Goal: Task Accomplishment & Management: Complete application form

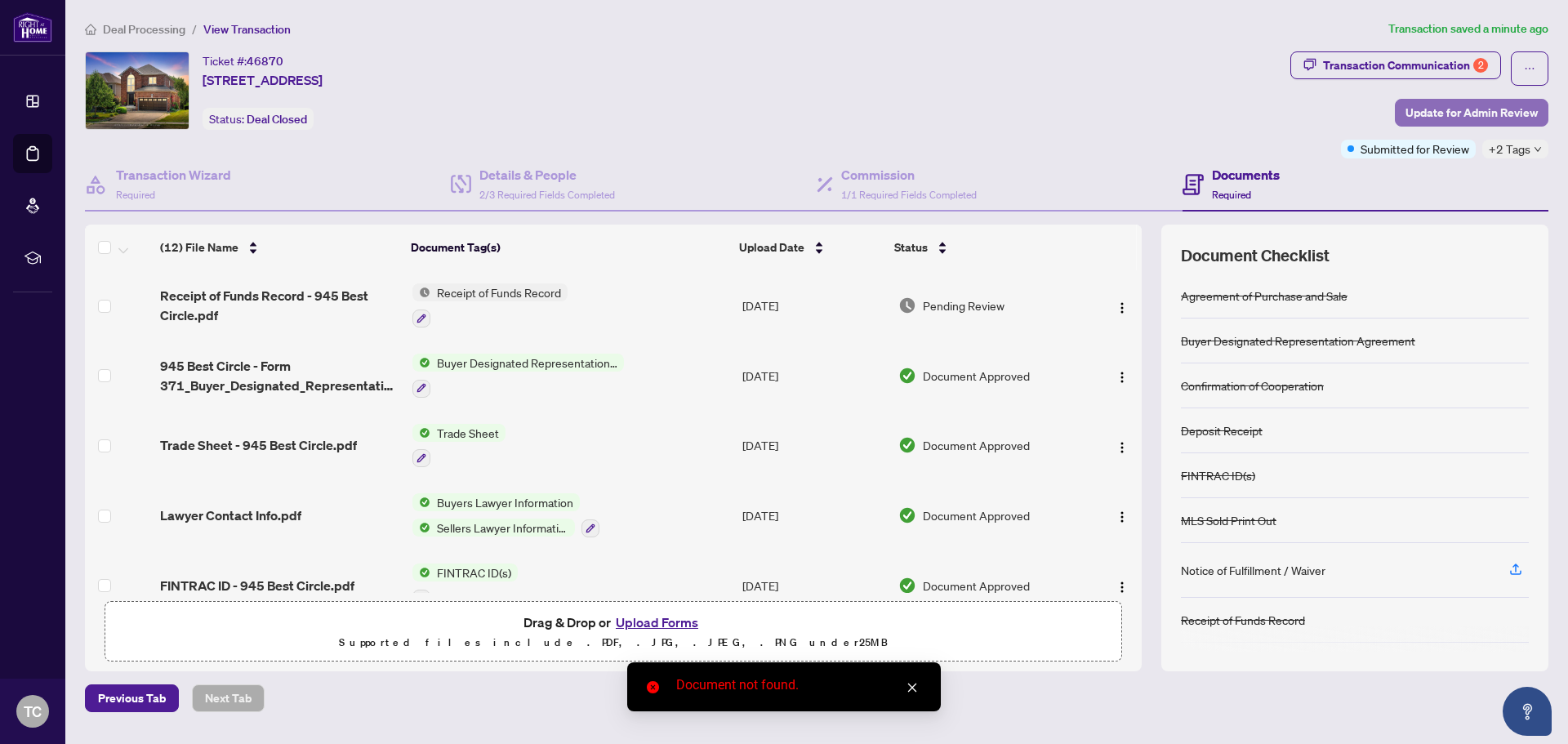
click at [1441, 105] on span "Update for Admin Review" at bounding box center [1471, 113] width 132 height 26
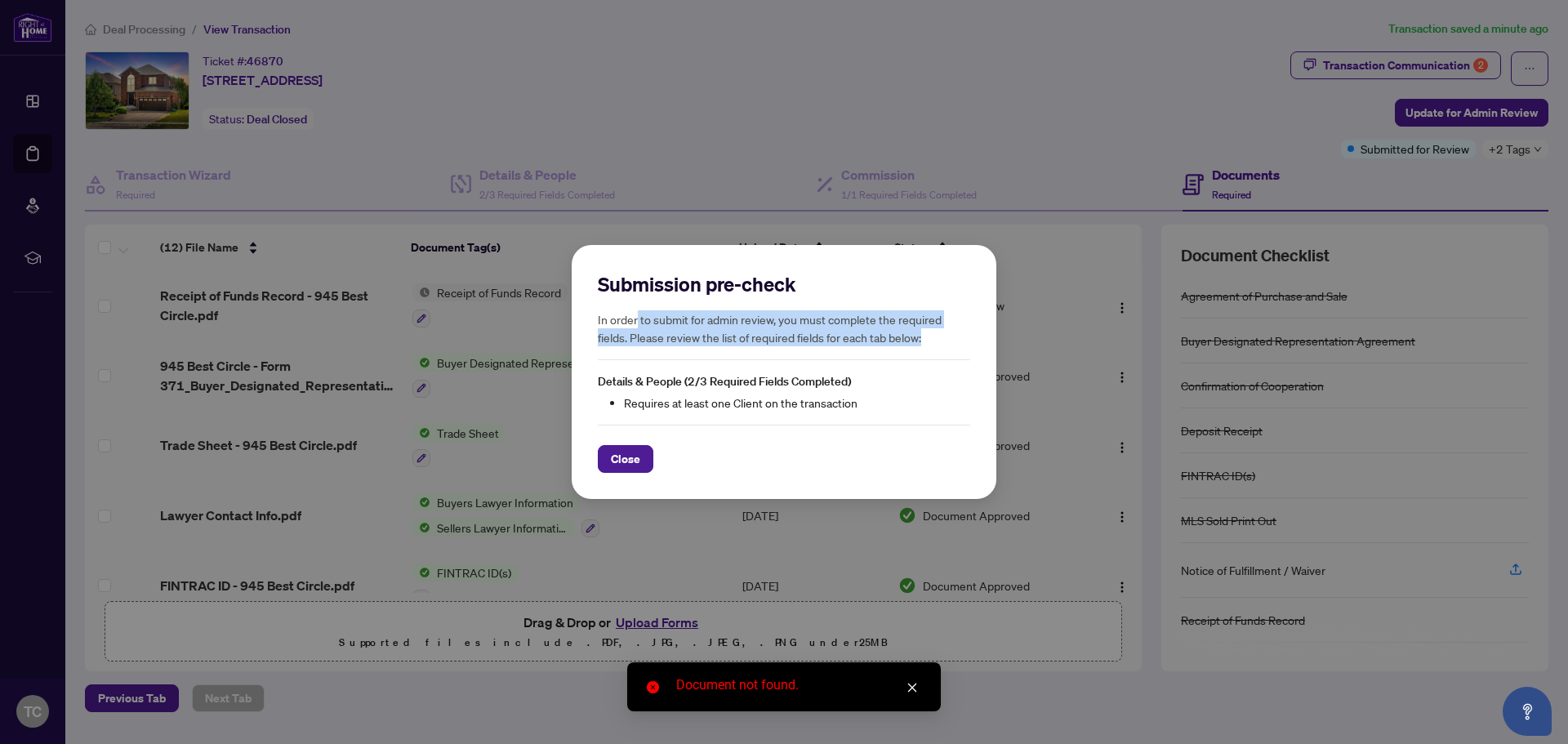
drag, startPoint x: 638, startPoint y: 322, endPoint x: 942, endPoint y: 337, distance: 304.2
click at [942, 337] on h5 "In order to submit for admin review, you must complete the required fields. Ple…" at bounding box center [784, 328] width 372 height 36
click at [643, 463] on button "Close" at bounding box center [626, 459] width 56 height 28
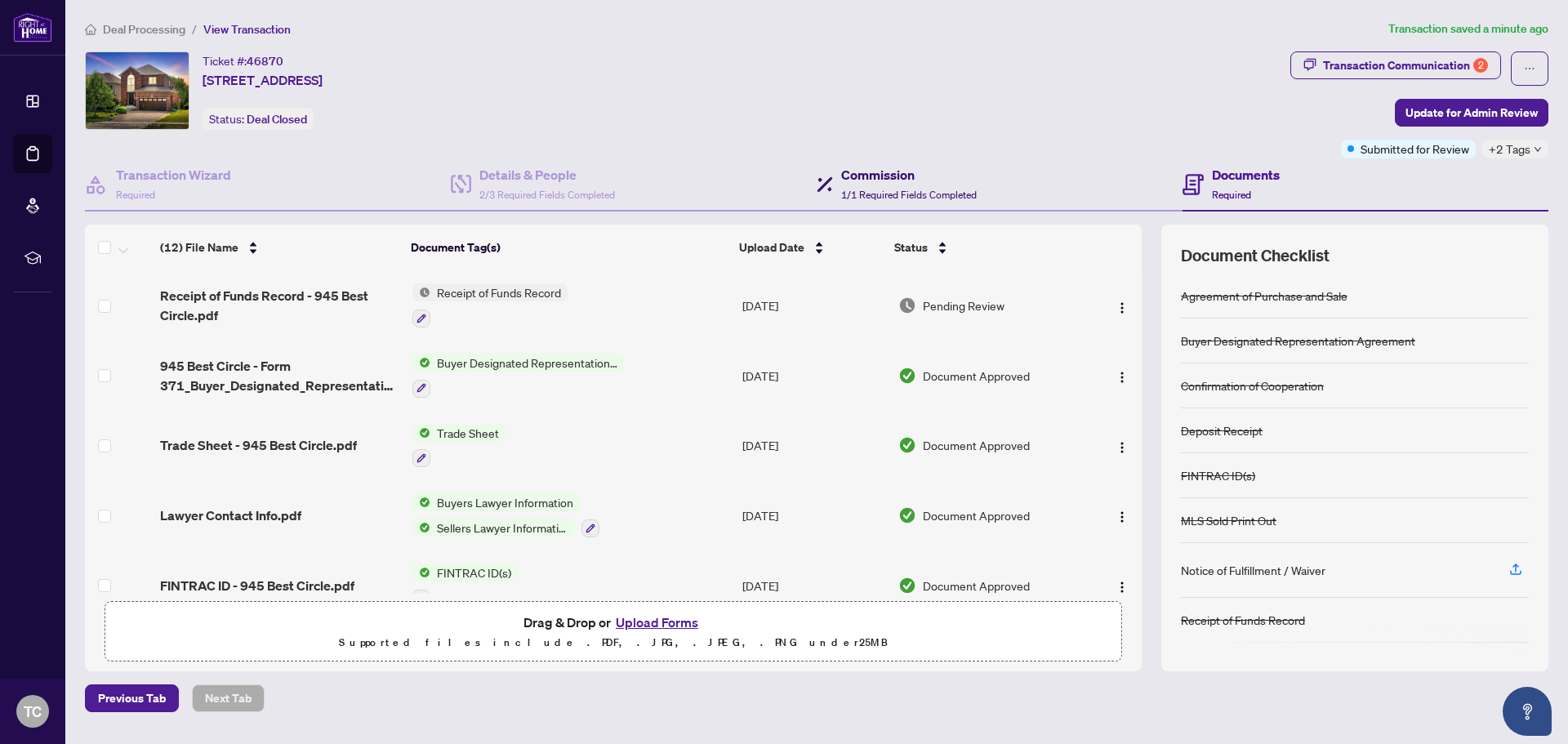
click at [971, 189] on span "1/1 Required Fields Completed" at bounding box center [909, 195] width 136 height 12
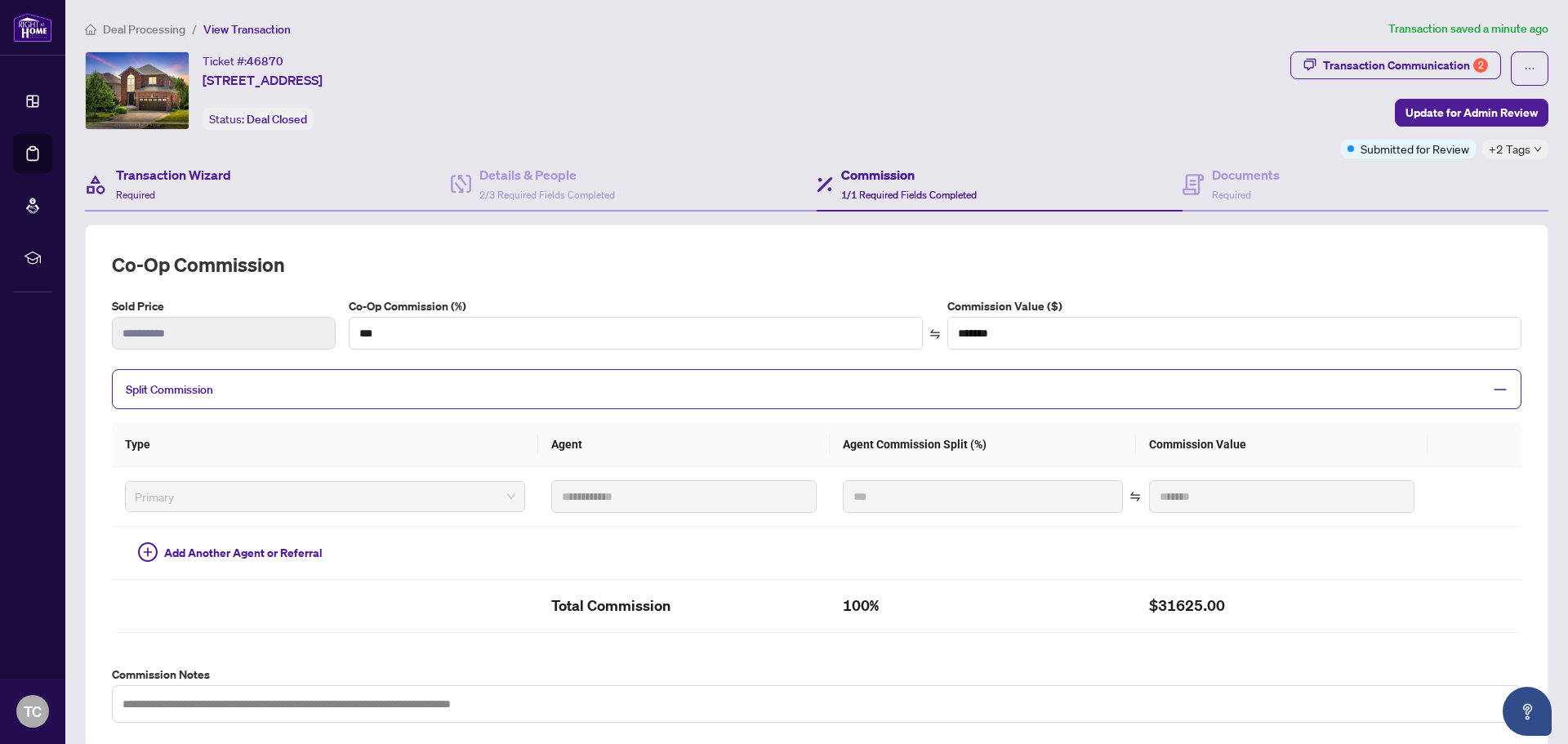
click at [305, 185] on div "Transaction Wizard Required" at bounding box center [268, 184] width 366 height 53
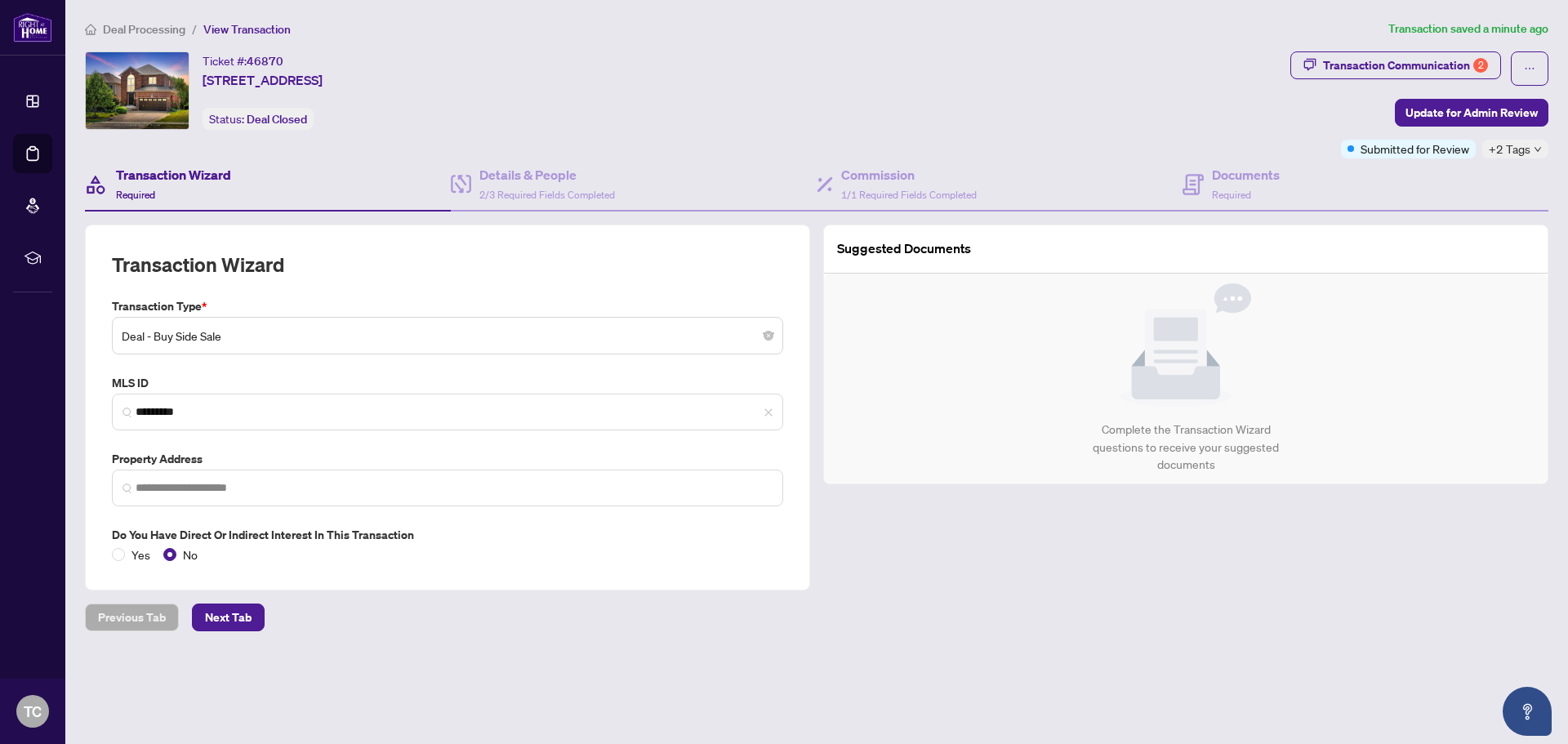
type input "**********"
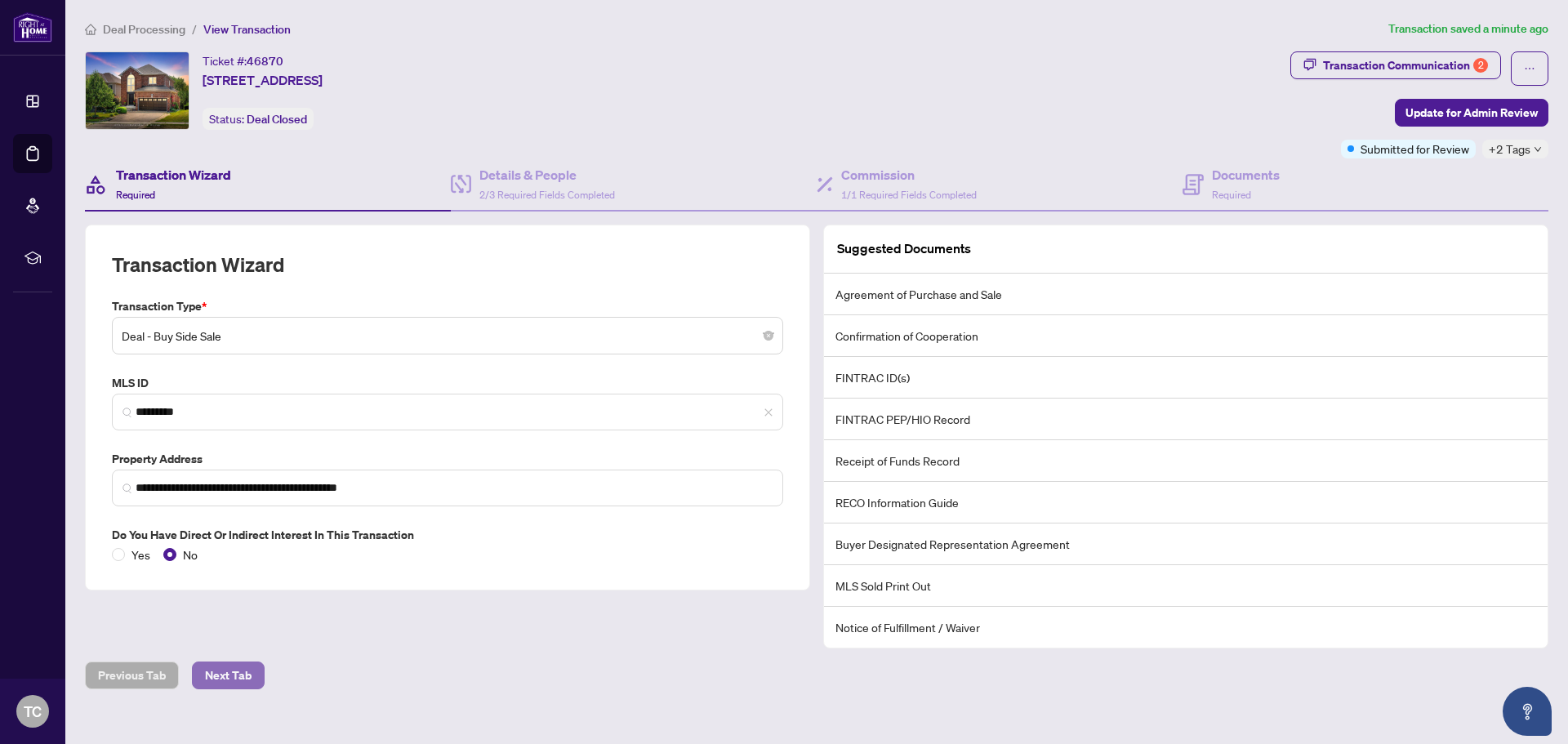
click at [239, 676] on span "Next Tab" at bounding box center [228, 675] width 47 height 26
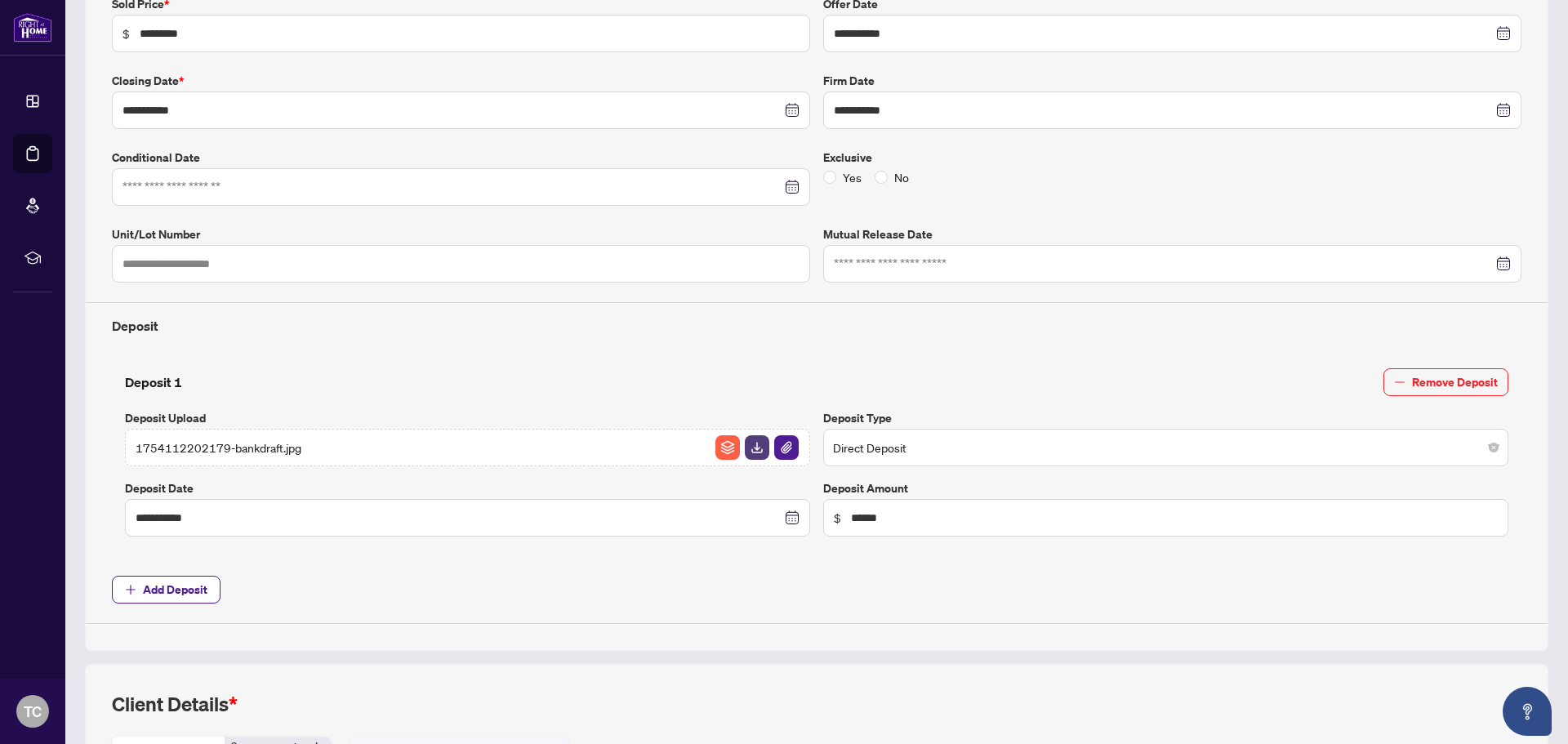
scroll to position [572, 0]
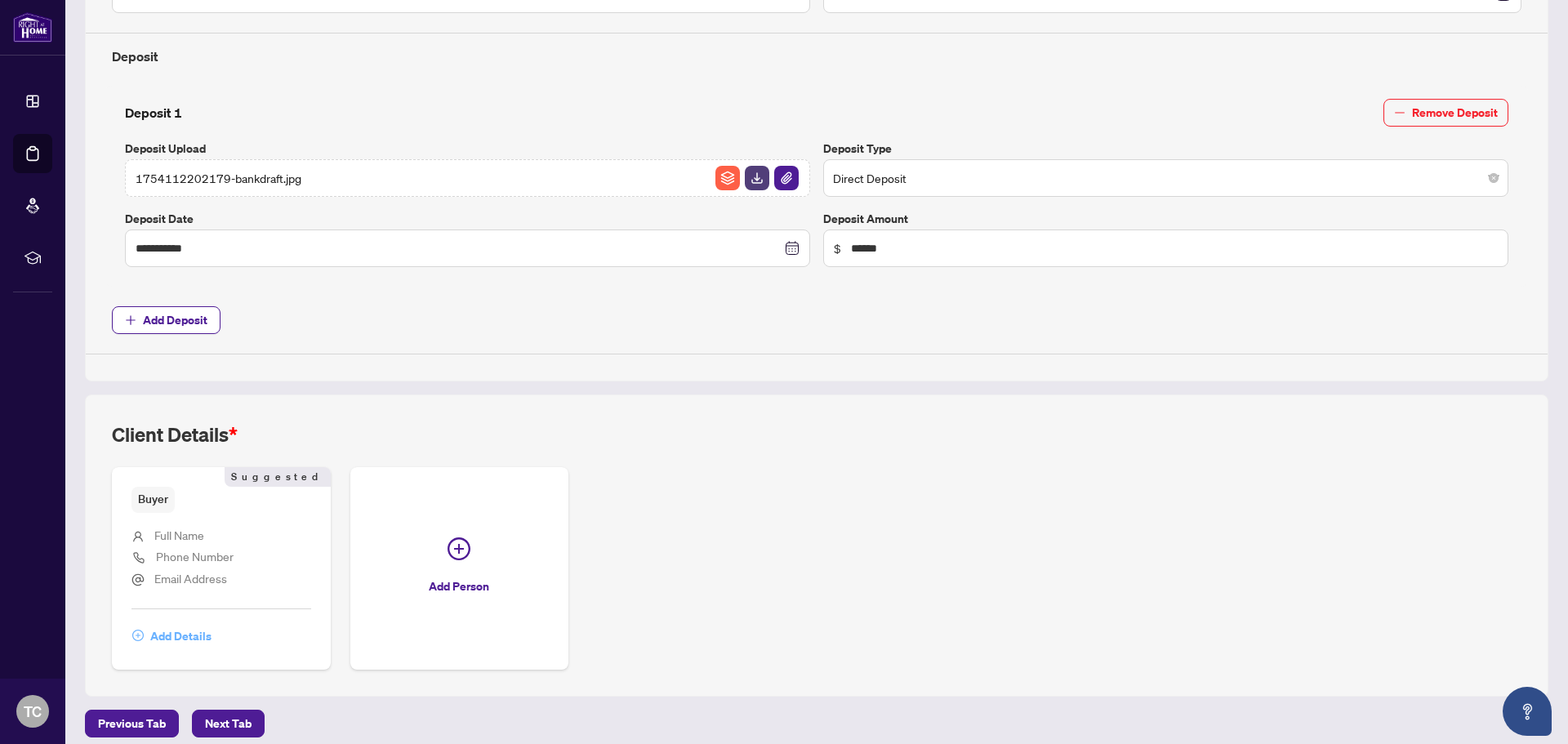
click at [173, 632] on span "Add Details" at bounding box center [180, 636] width 61 height 26
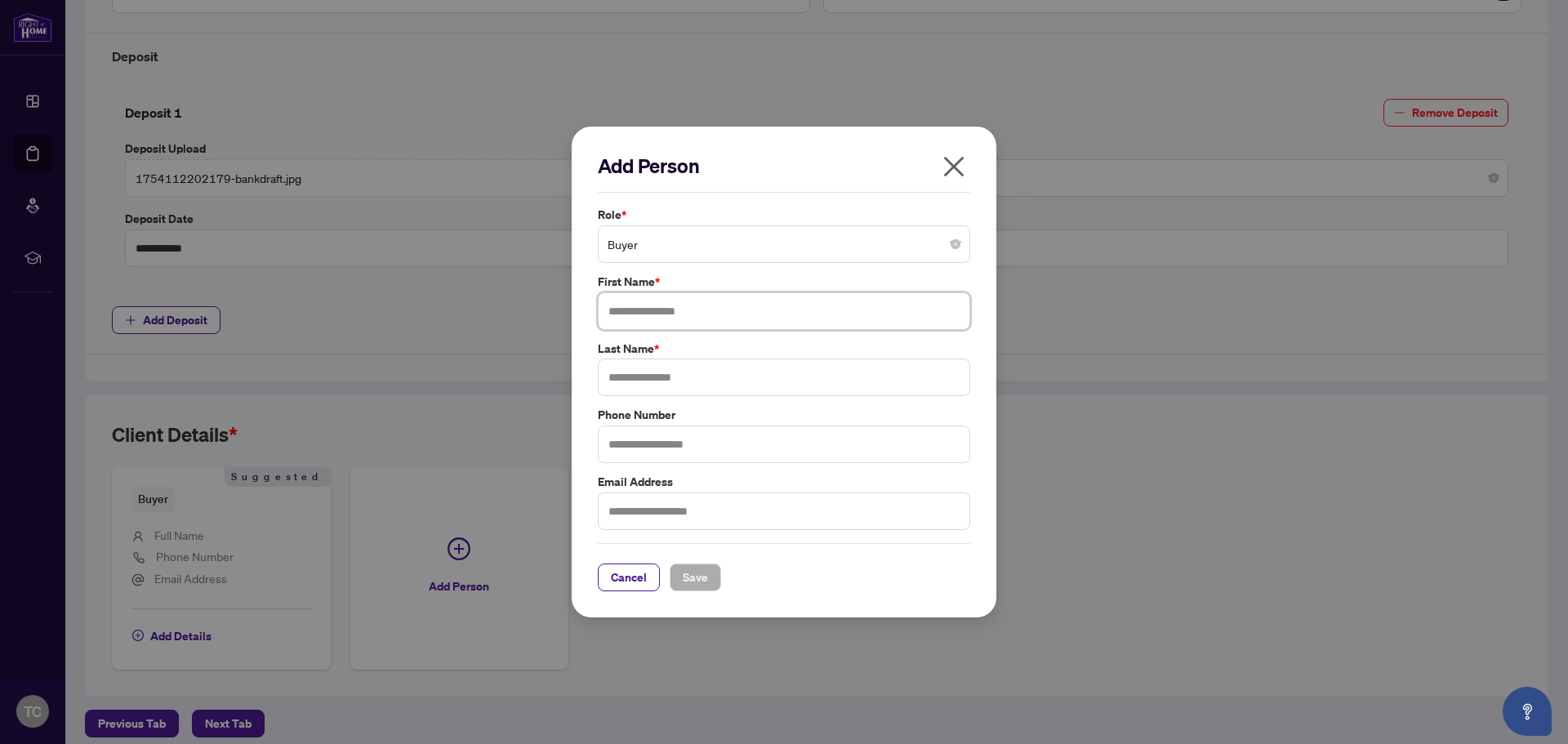
click at [781, 318] on input "text" at bounding box center [784, 311] width 372 height 38
type input "*******"
type input "****"
click at [696, 572] on span "Save" at bounding box center [695, 577] width 25 height 26
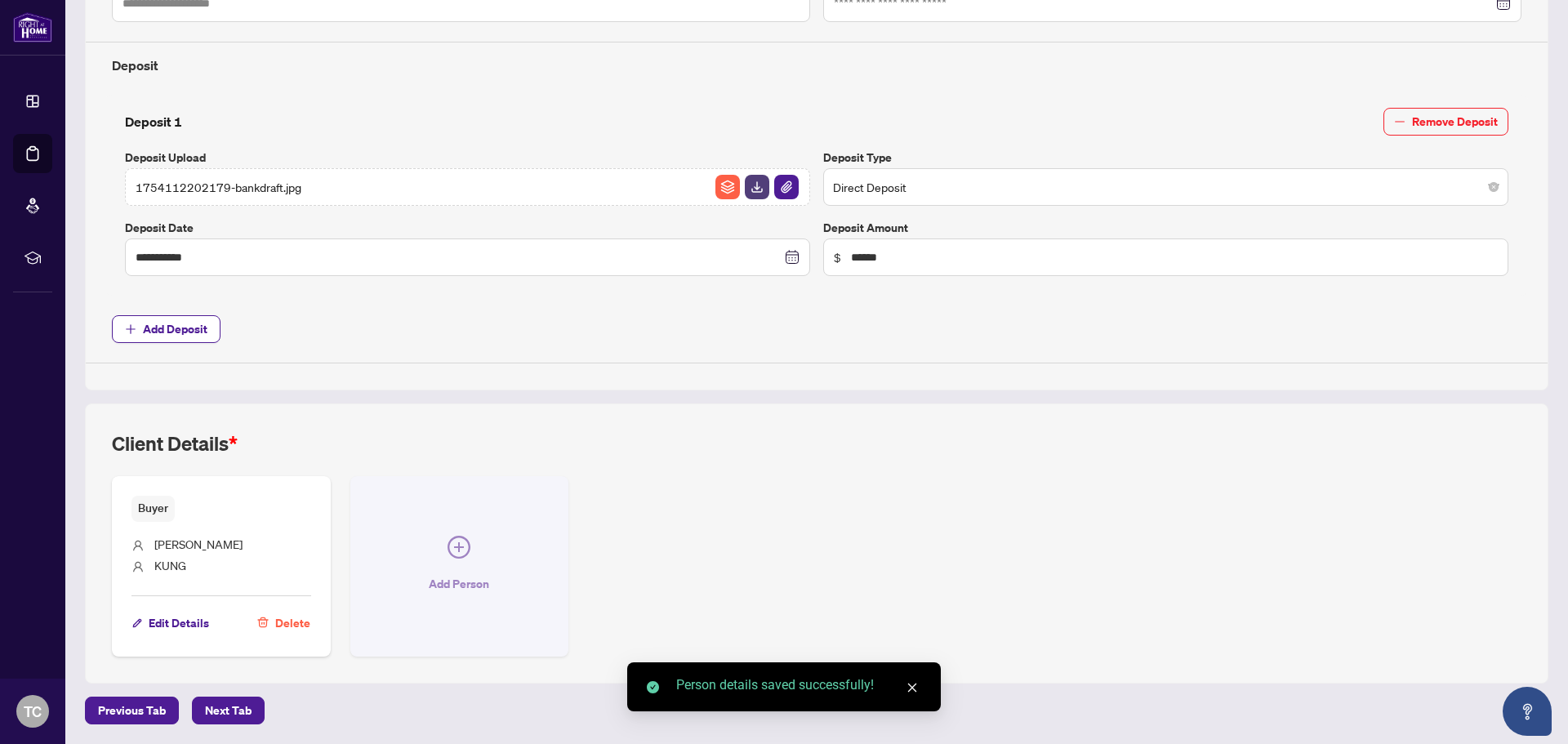
scroll to position [562, 0]
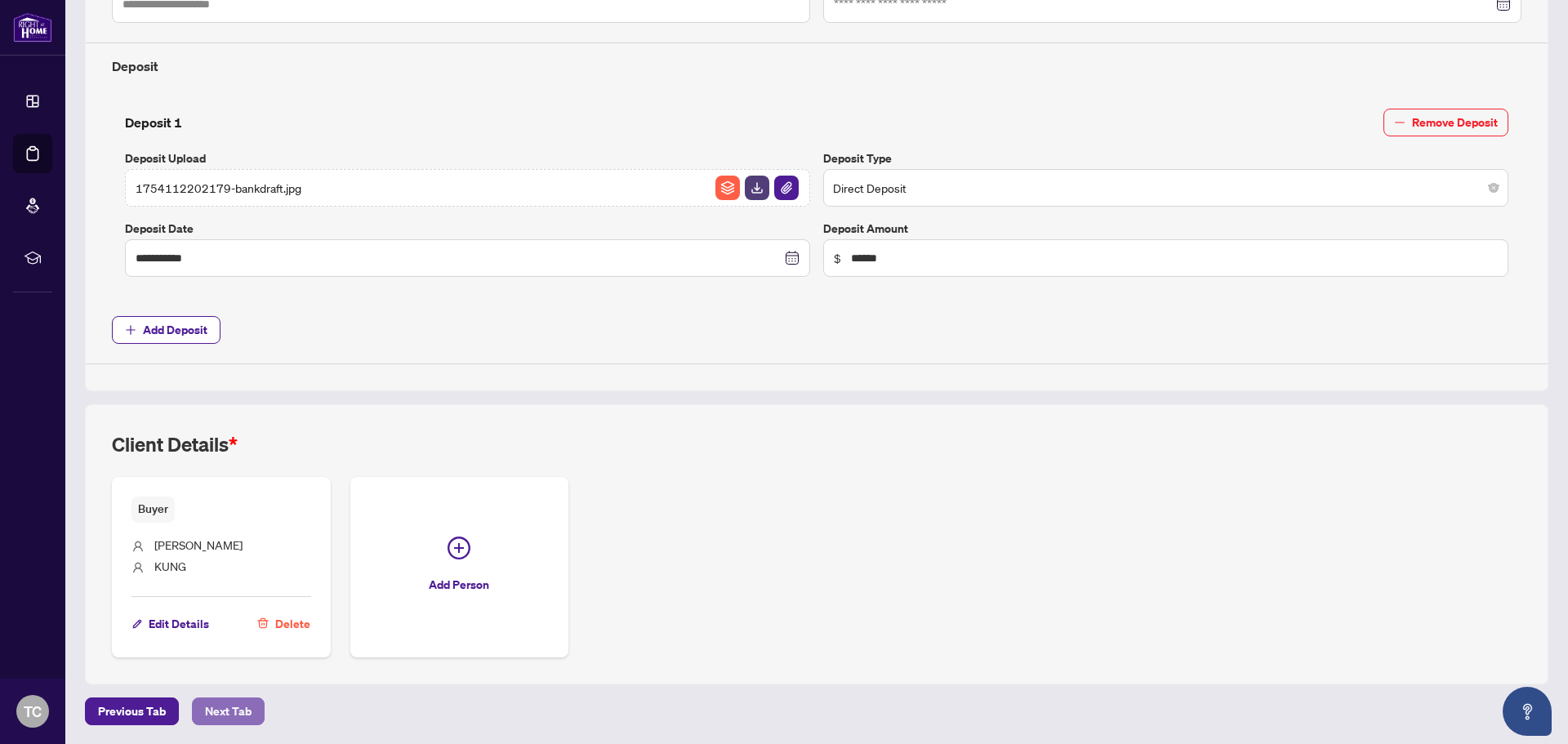
click at [237, 710] on span "Next Tab" at bounding box center [228, 711] width 47 height 26
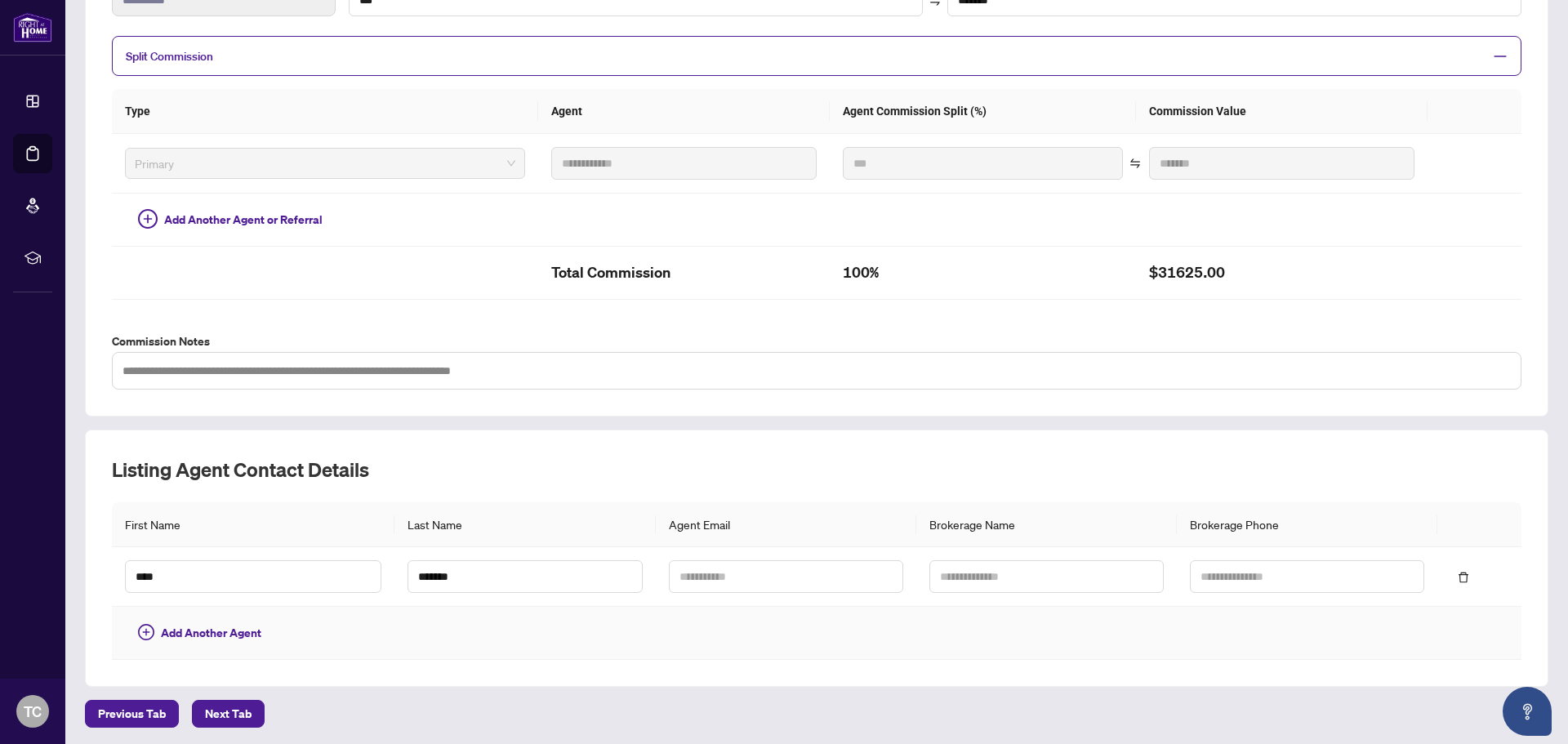
scroll to position [335, 0]
click at [245, 698] on button "Next Tab" at bounding box center [228, 712] width 73 height 28
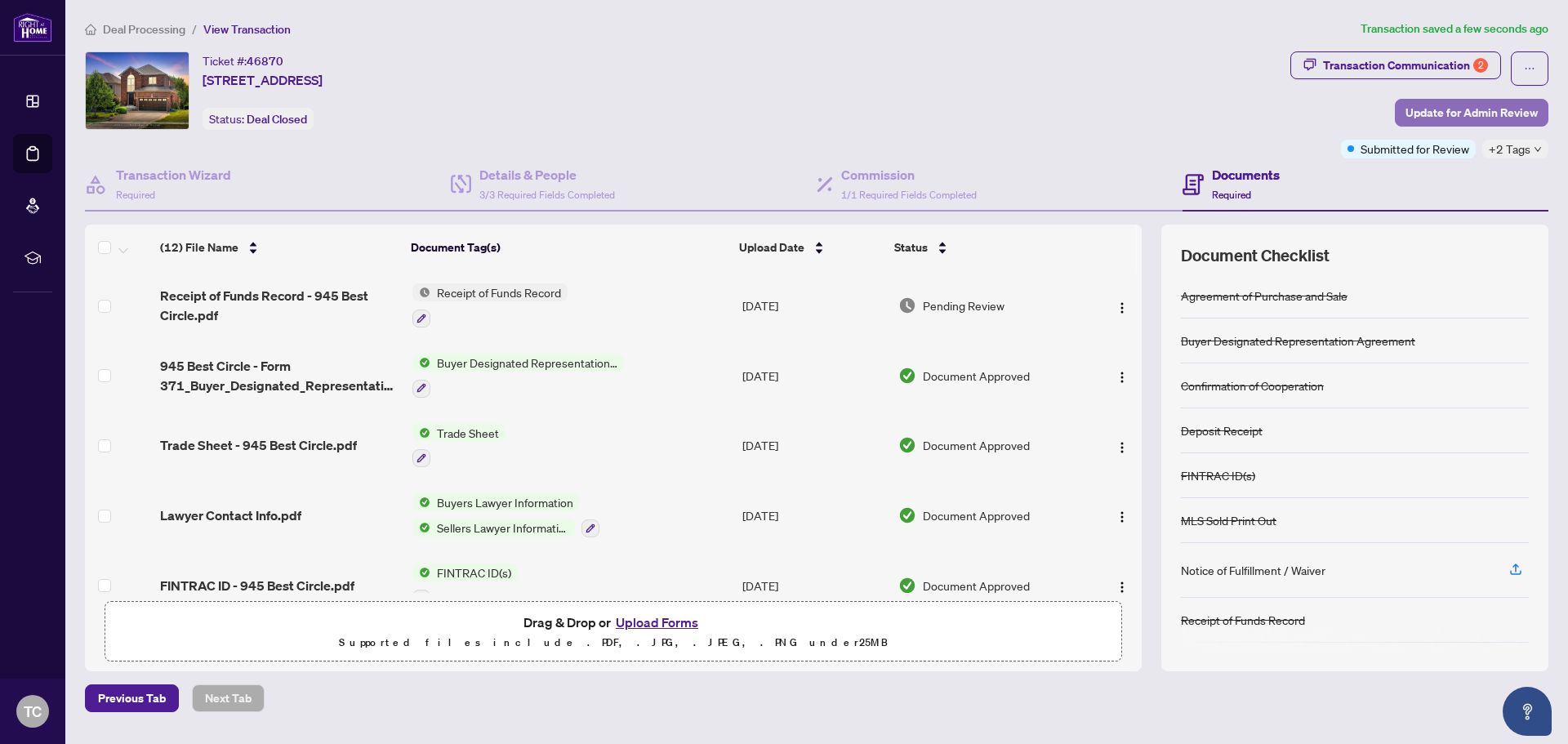
click at [1427, 113] on span "Update for Admin Review" at bounding box center [1471, 113] width 132 height 26
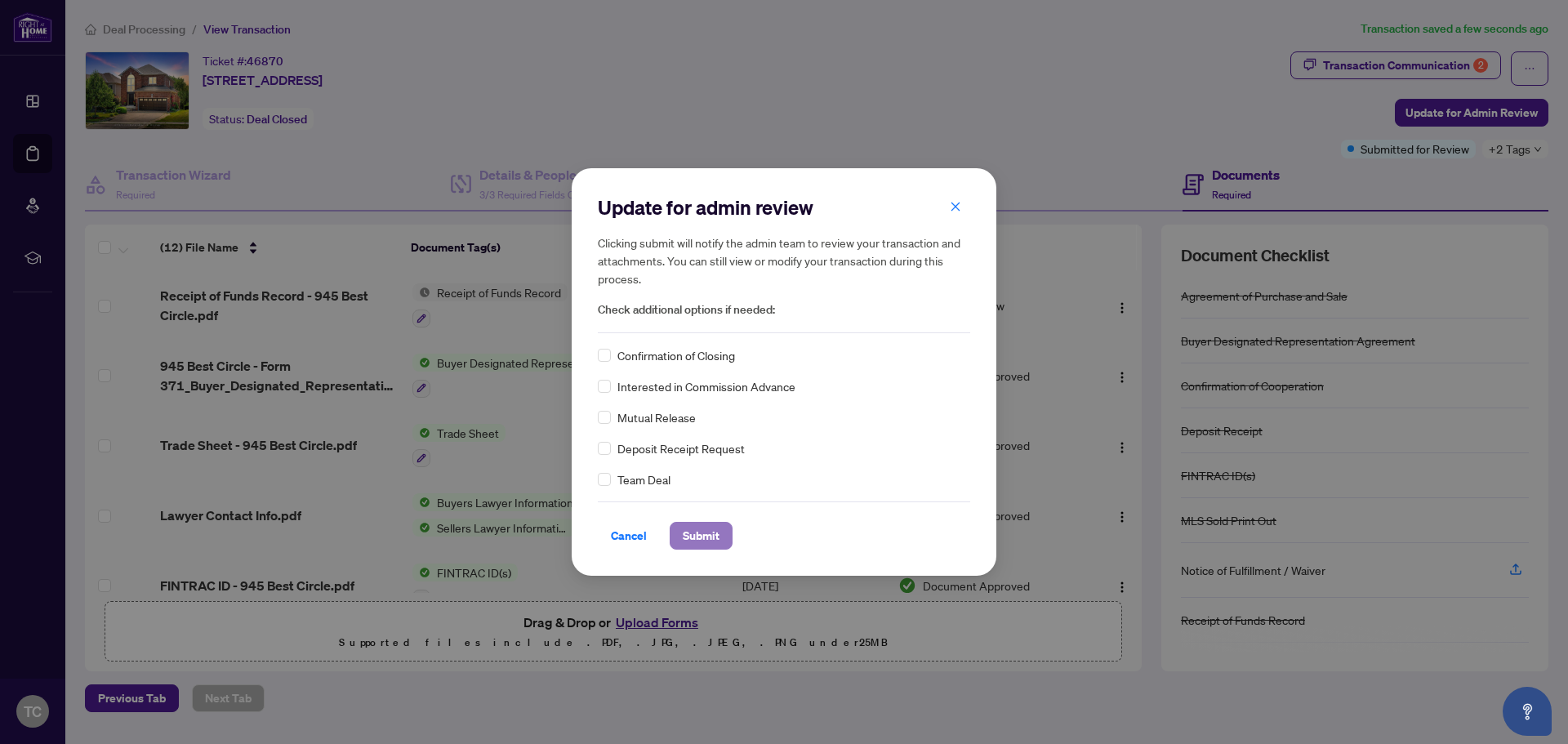
click at [698, 523] on span "Submit" at bounding box center [701, 536] width 37 height 26
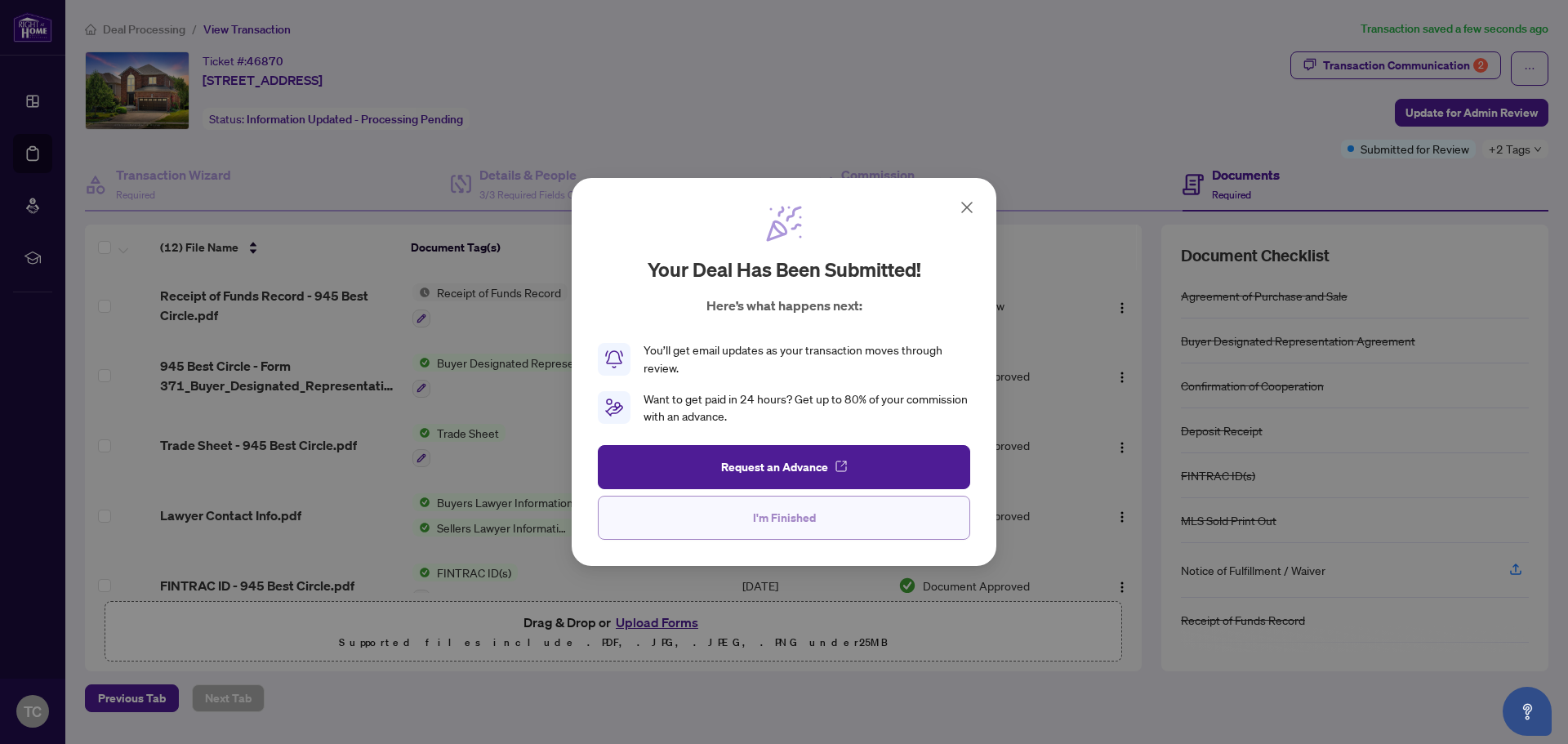
click at [750, 509] on button "I'm Finished" at bounding box center [784, 518] width 372 height 44
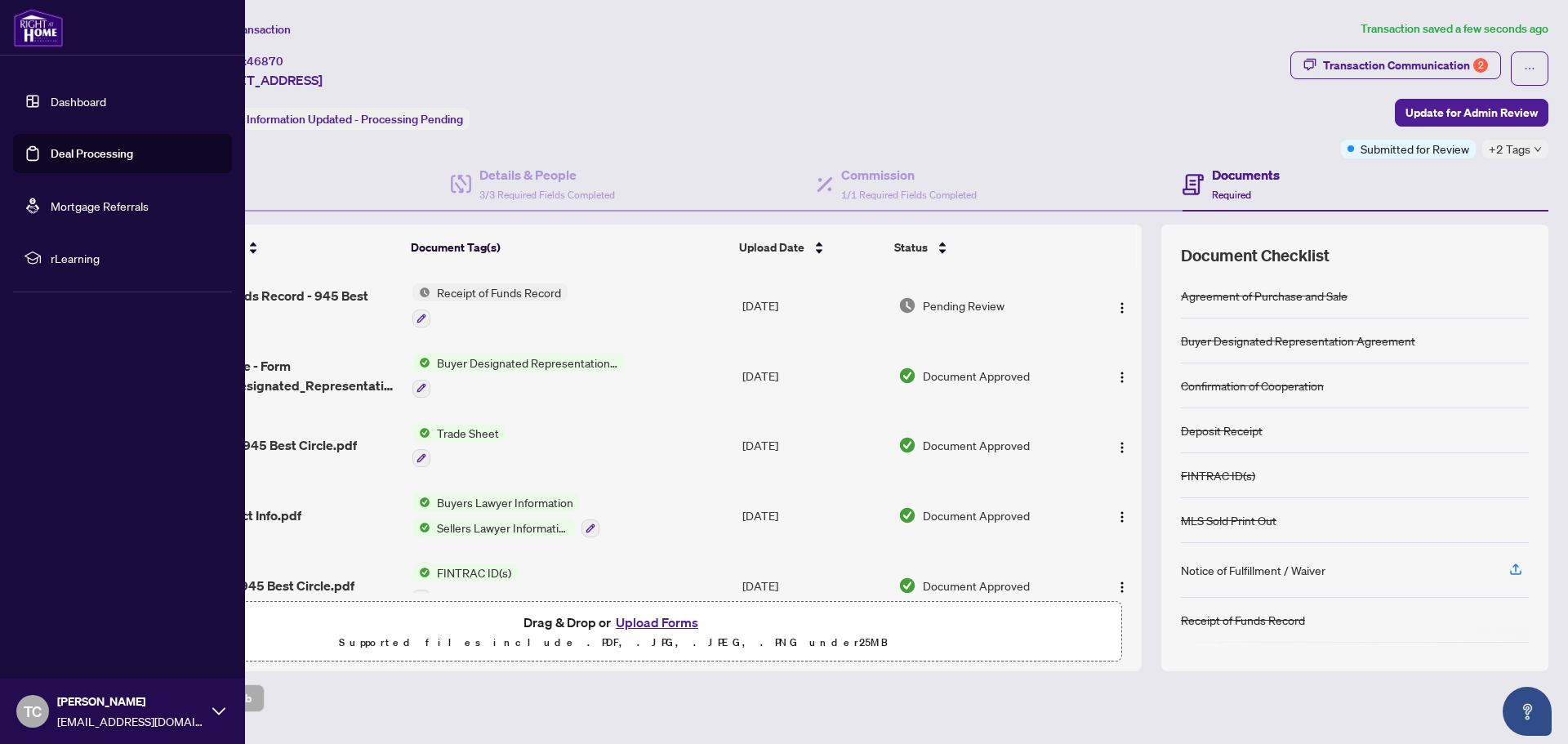
click at [85, 153] on link "Deal Processing" at bounding box center [92, 153] width 82 height 15
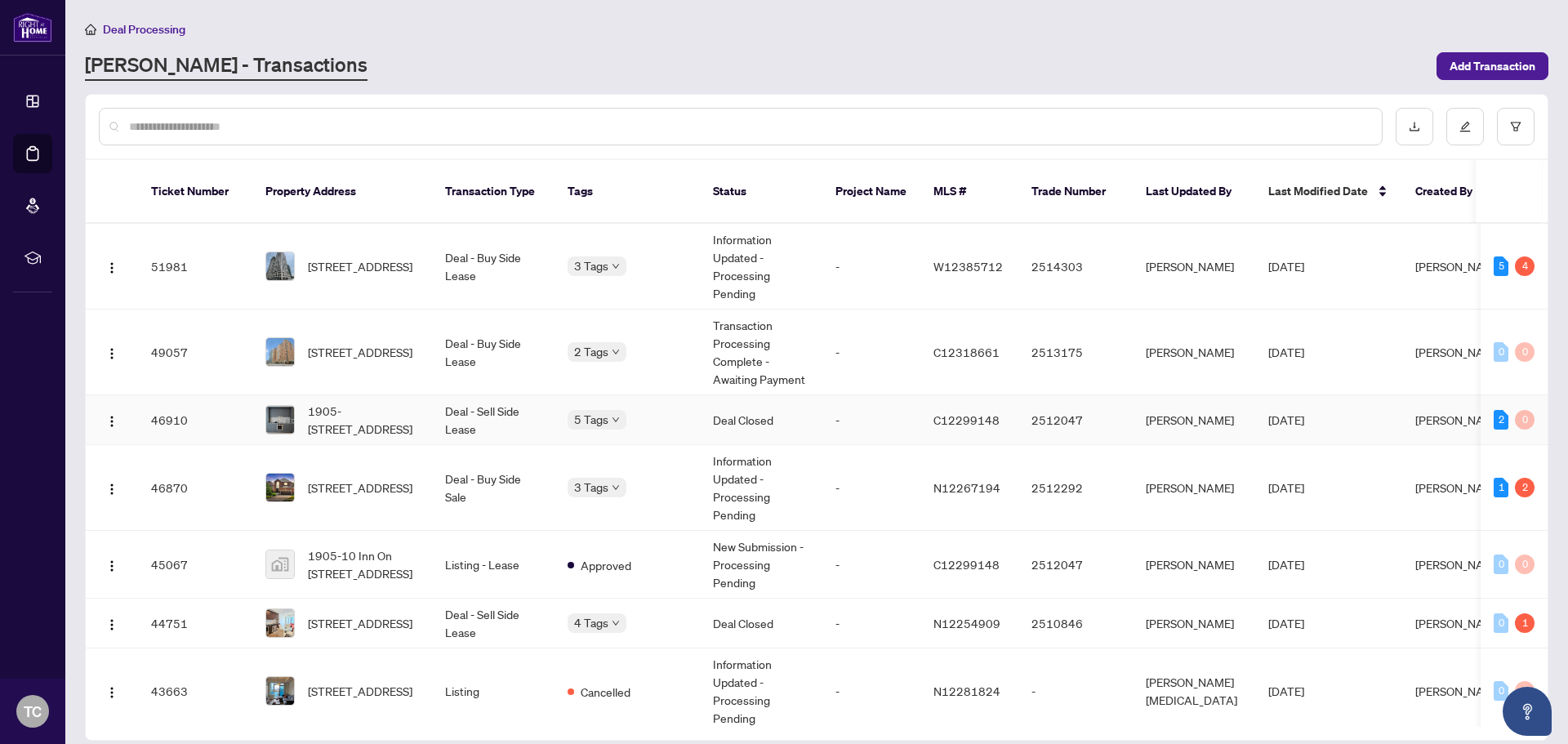
click at [871, 395] on td "-" at bounding box center [871, 420] width 98 height 50
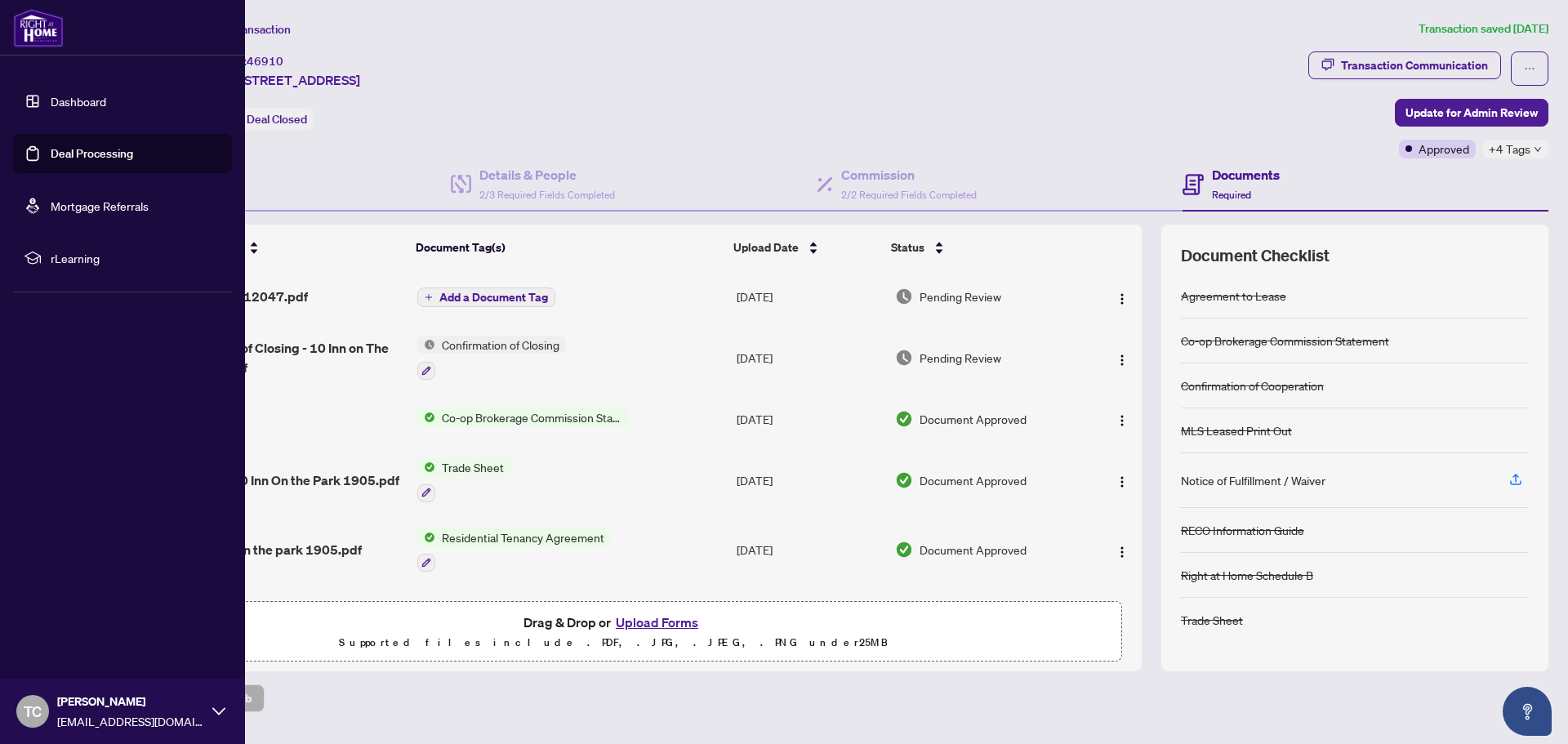
click at [74, 159] on link "Deal Processing" at bounding box center [92, 153] width 82 height 15
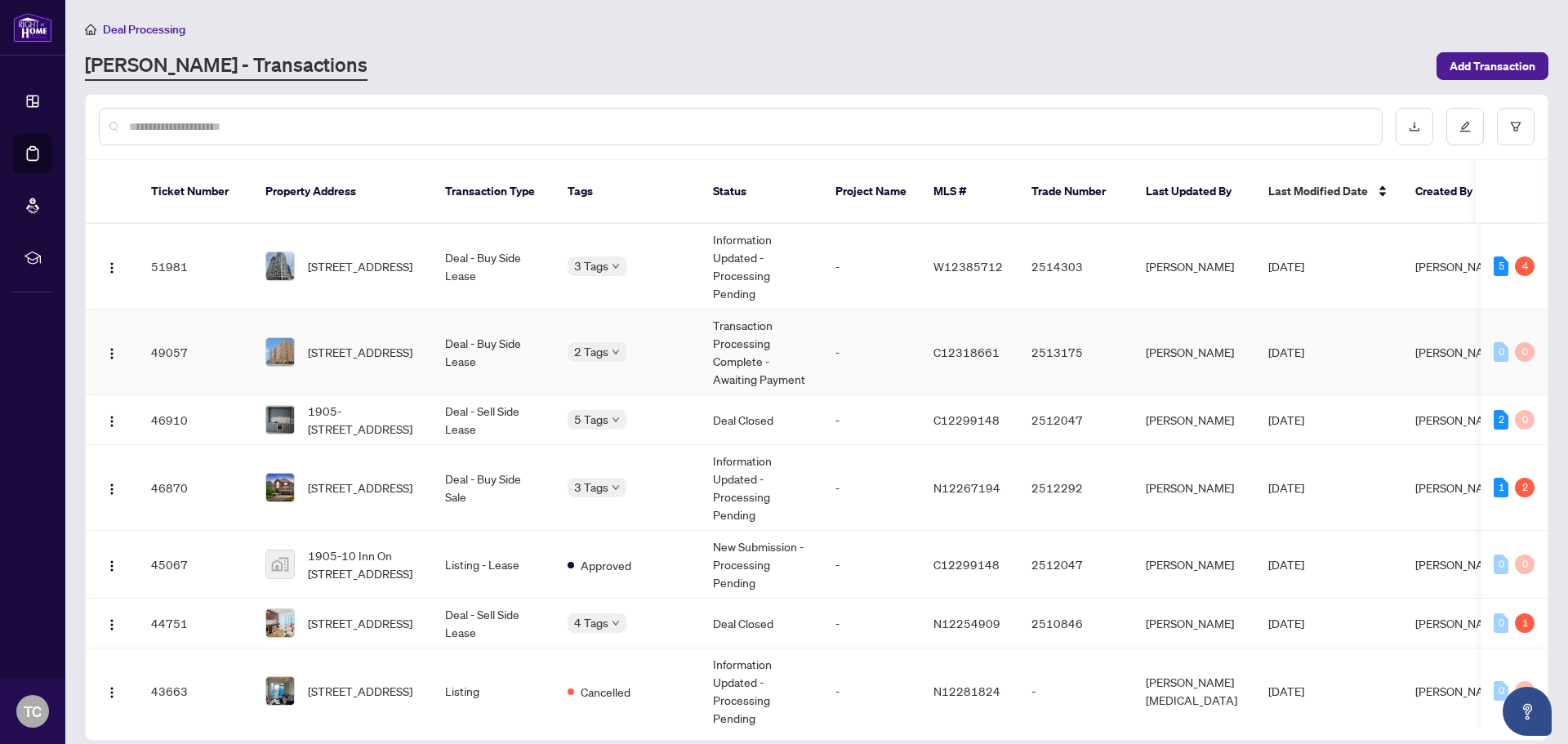
click at [864, 326] on td "-" at bounding box center [871, 353] width 98 height 86
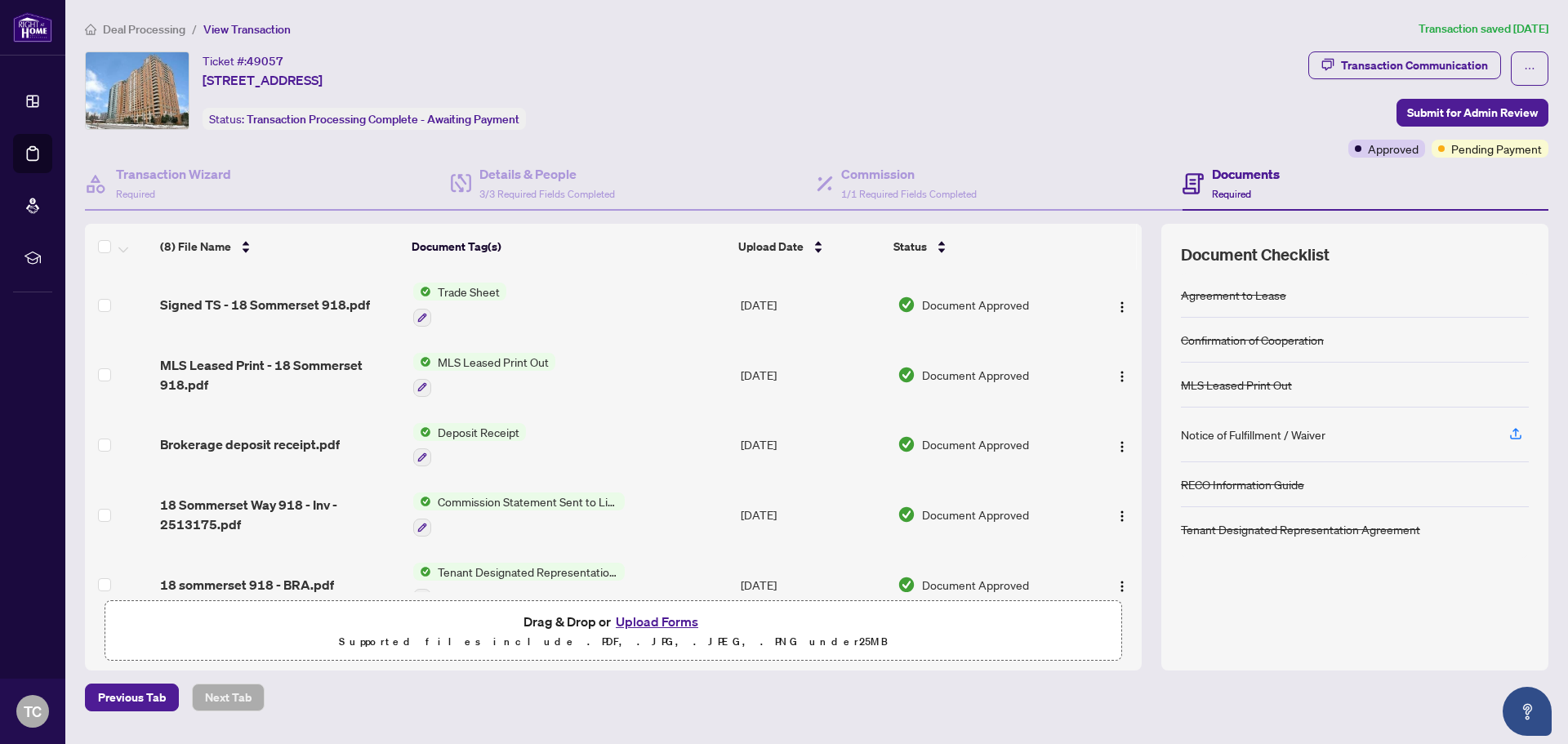
click at [666, 619] on button "Upload Forms" at bounding box center [657, 621] width 92 height 21
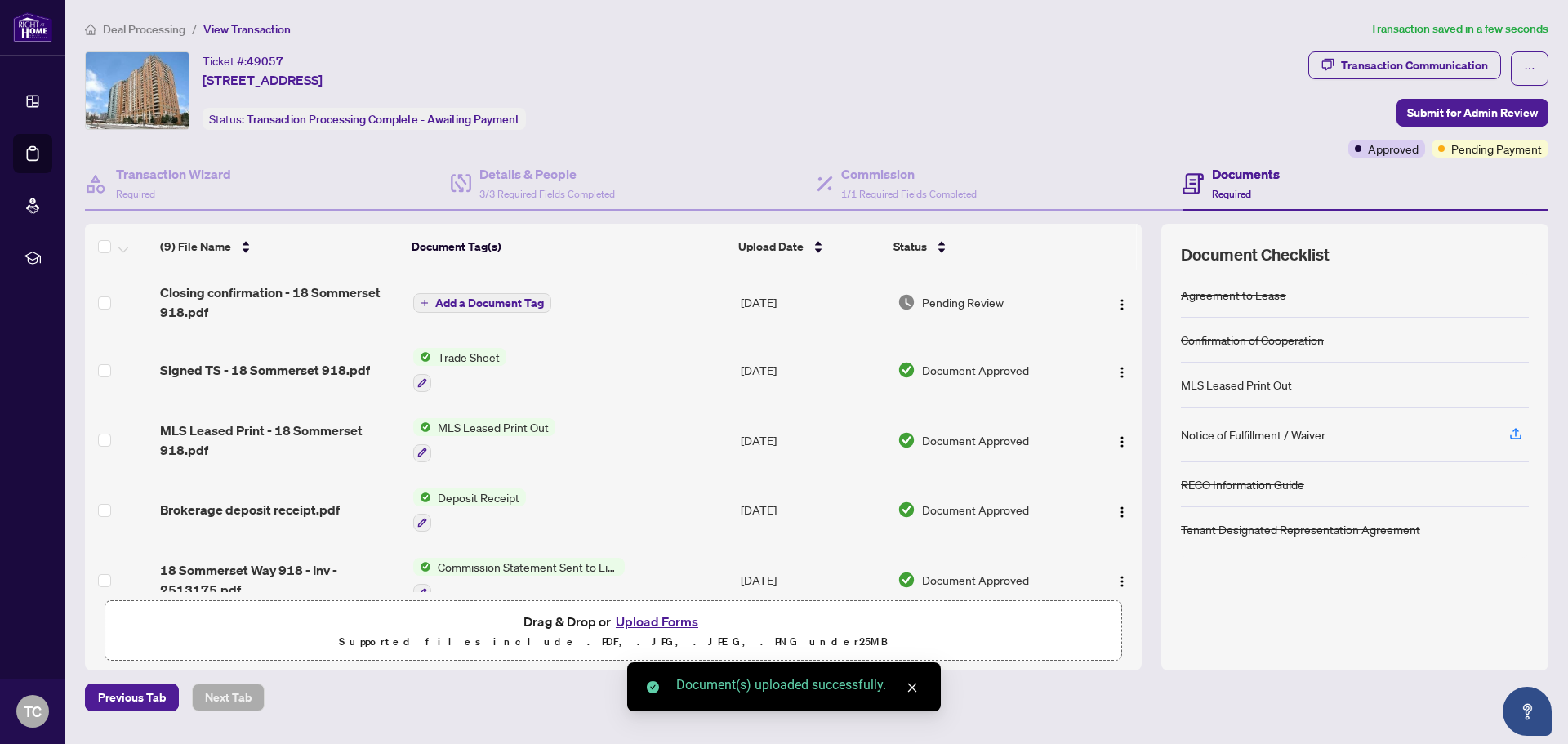
click at [523, 303] on span "Add a Document Tag" at bounding box center [489, 302] width 109 height 11
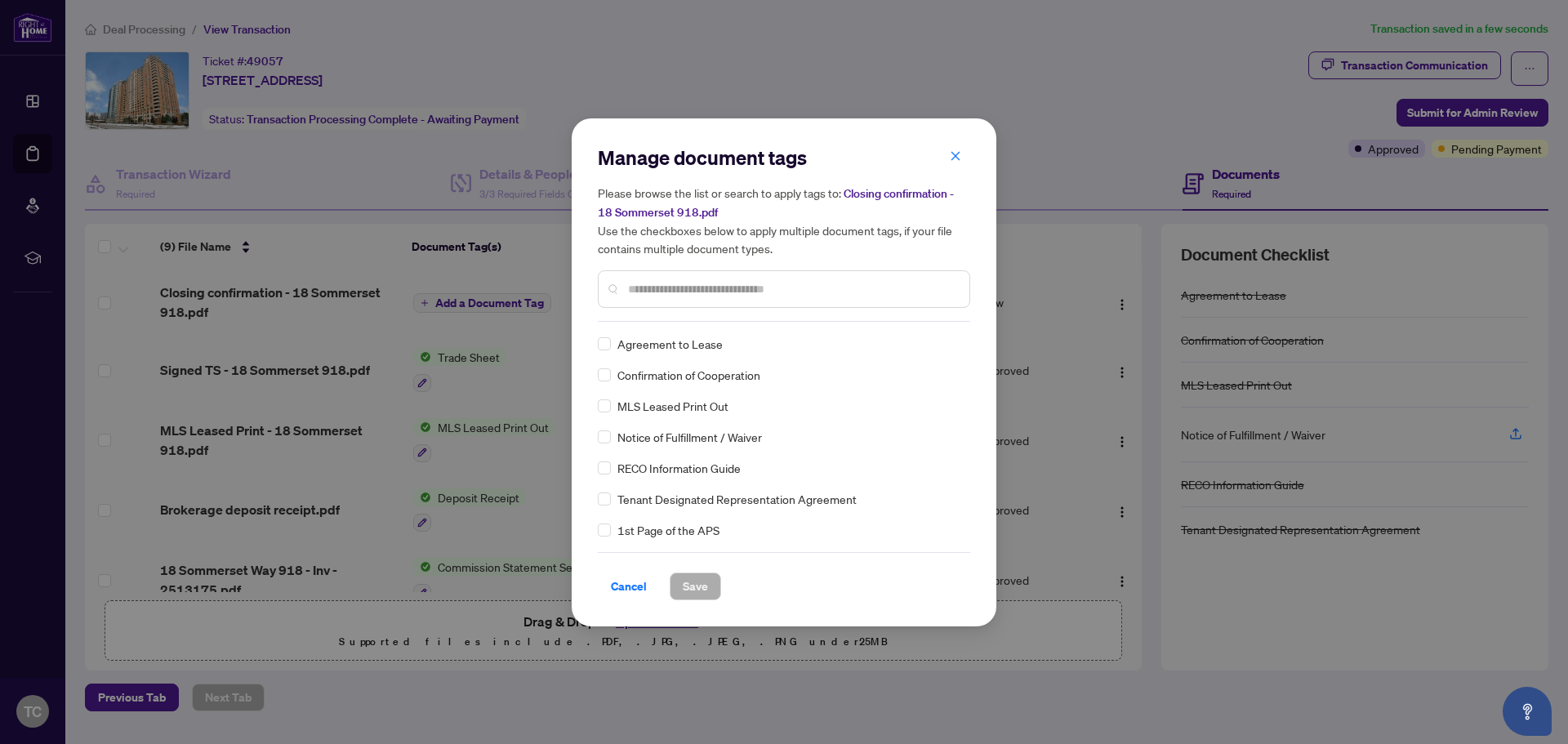
click at [674, 292] on input "text" at bounding box center [792, 289] width 328 height 18
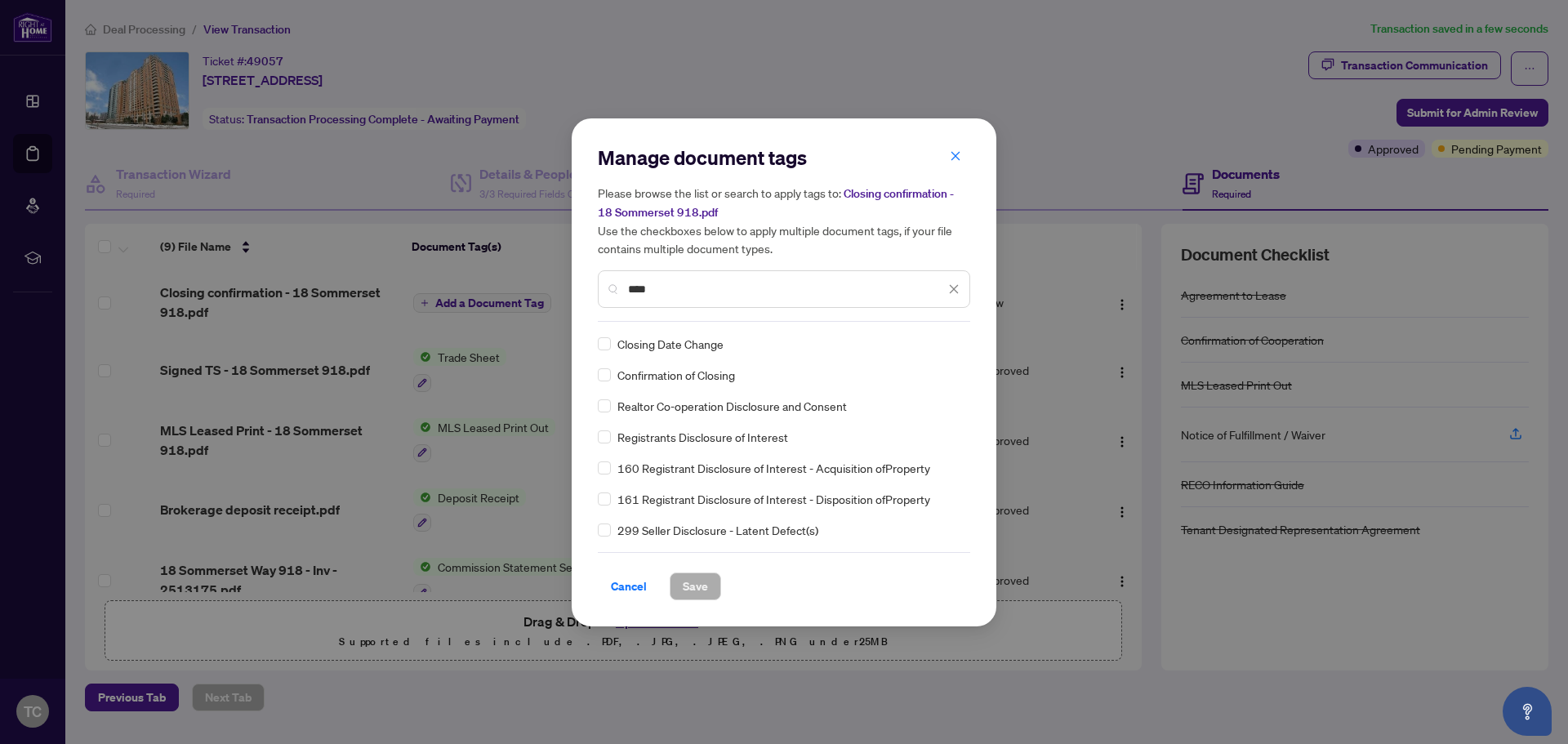
type input "****"
click at [690, 582] on span "Save" at bounding box center [695, 586] width 25 height 26
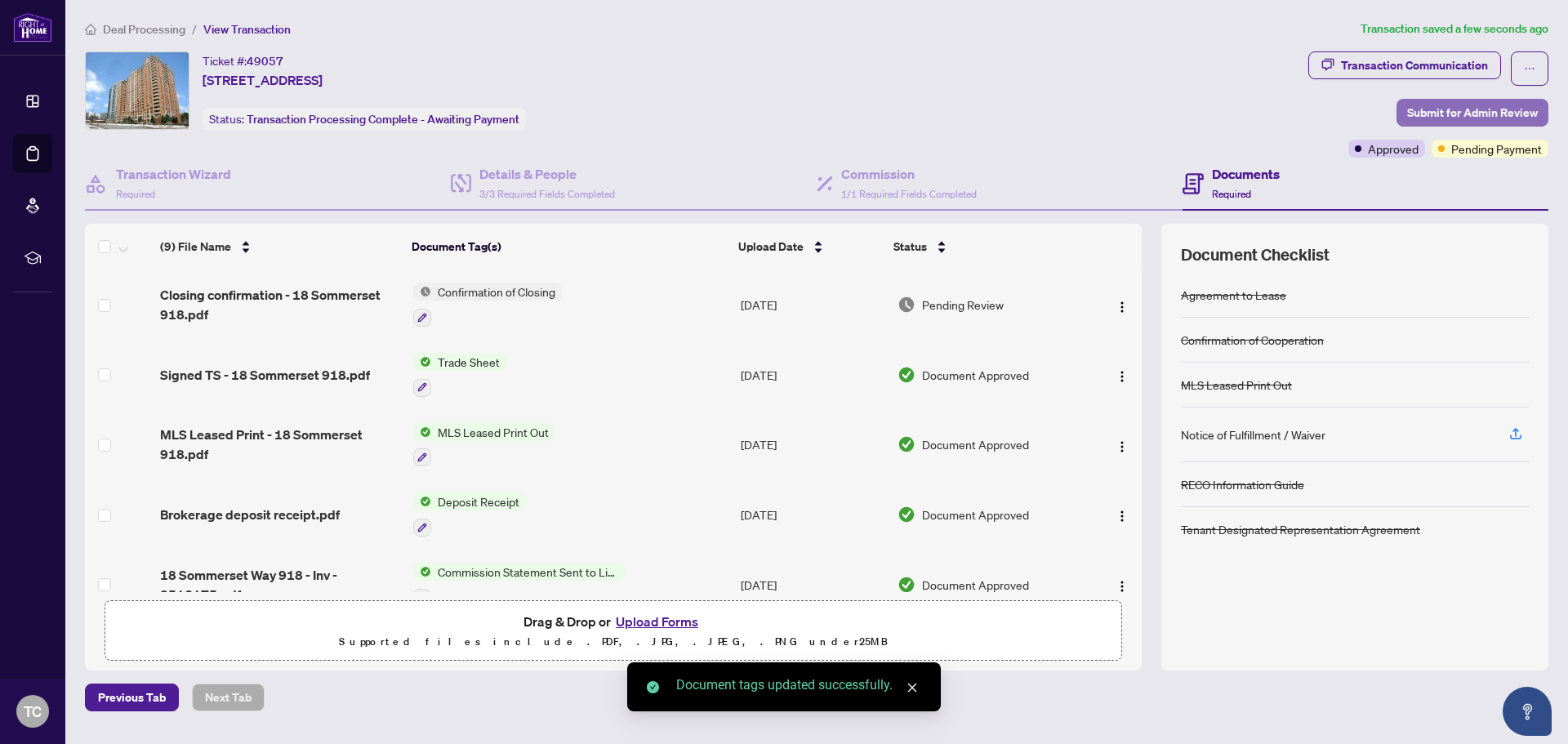
click at [1420, 106] on span "Submit for Admin Review" at bounding box center [1472, 113] width 131 height 26
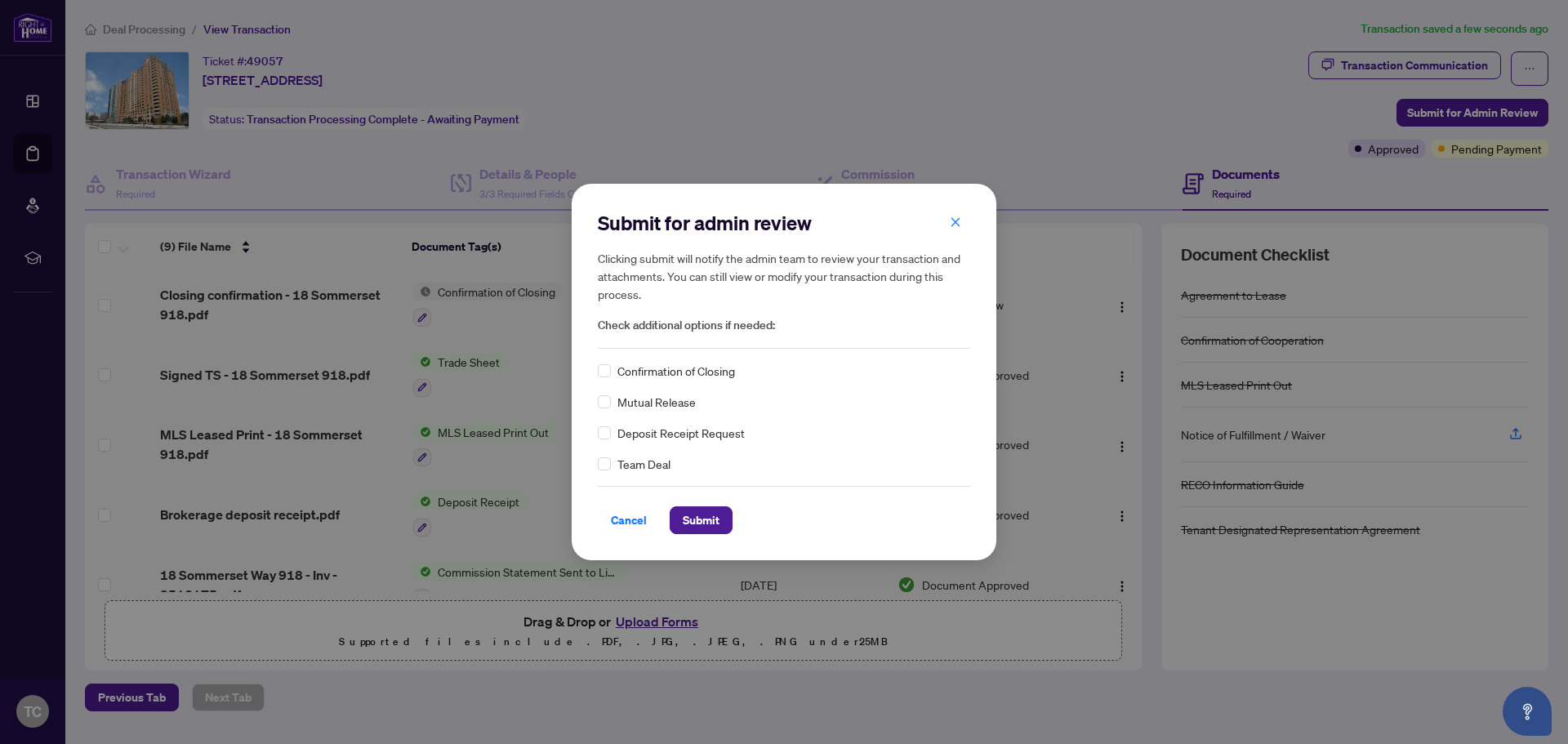
click at [616, 369] on div "Confirmation of Closing" at bounding box center [784, 371] width 372 height 18
click at [697, 511] on span "Submit" at bounding box center [701, 520] width 37 height 26
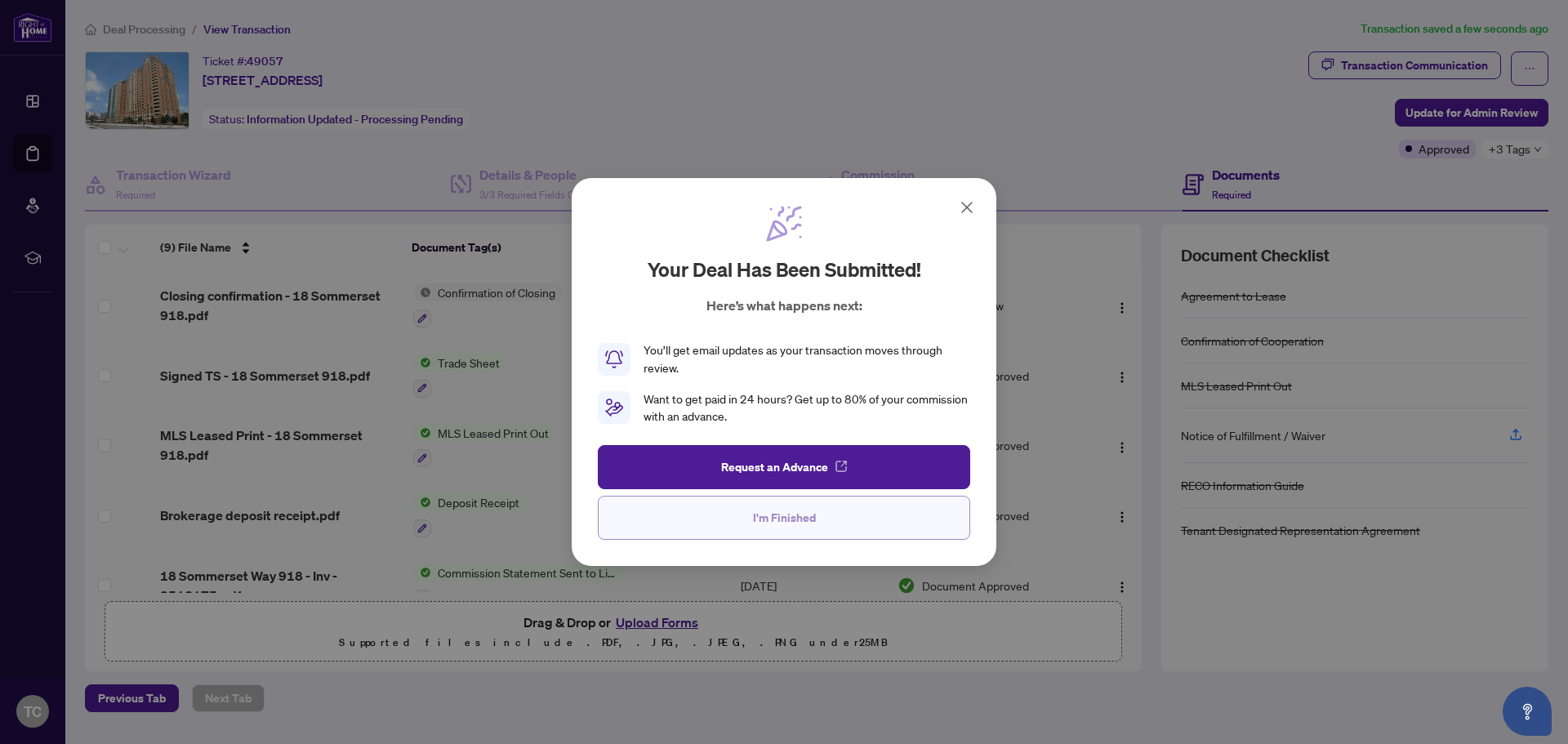
click at [779, 523] on span "I'm Finished" at bounding box center [784, 518] width 63 height 26
